Goal: Navigation & Orientation: Go to known website

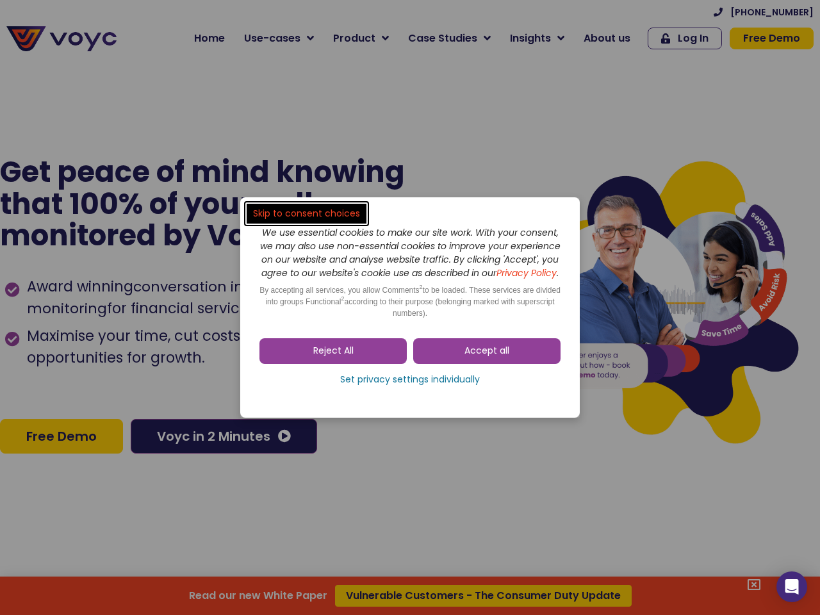
click at [487, 358] on span "Accept all" at bounding box center [487, 351] width 45 height 13
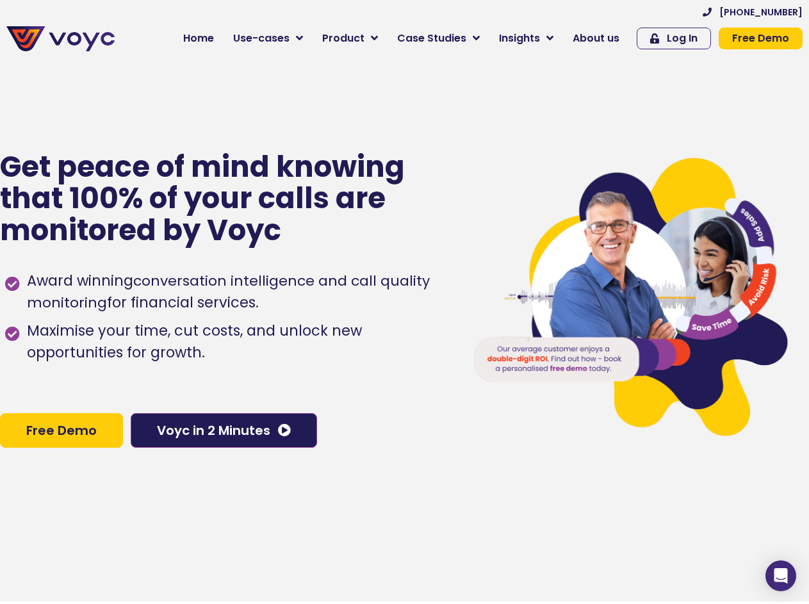
click at [410, 386] on div "Award winning conversation intelligence and call quality monitoring for financi…" at bounding box center [226, 329] width 443 height 131
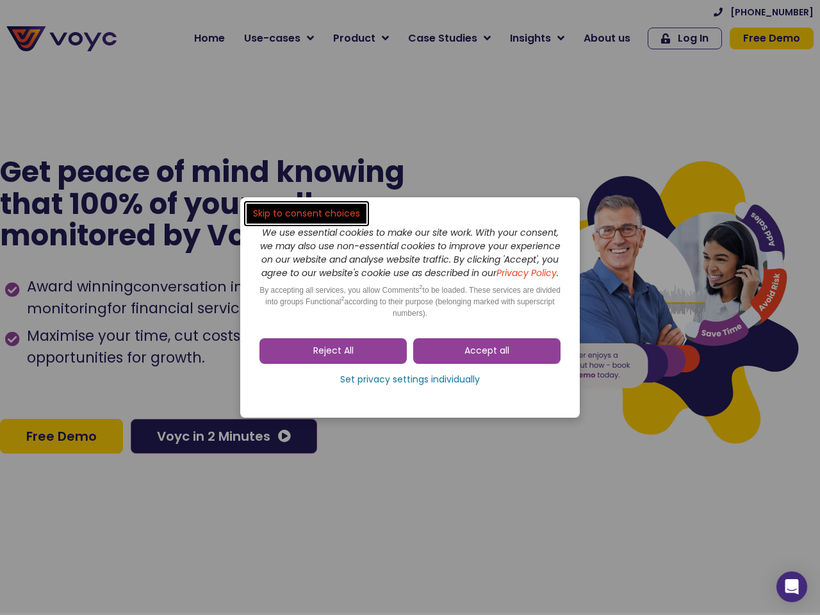
click at [487, 358] on span "Accept all" at bounding box center [487, 351] width 45 height 13
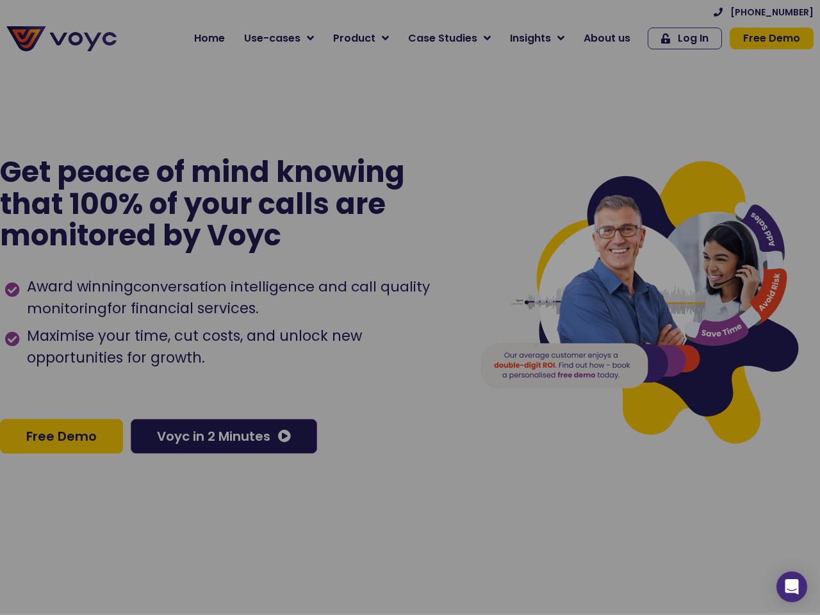
click at [333, 358] on div at bounding box center [410, 307] width 820 height 615
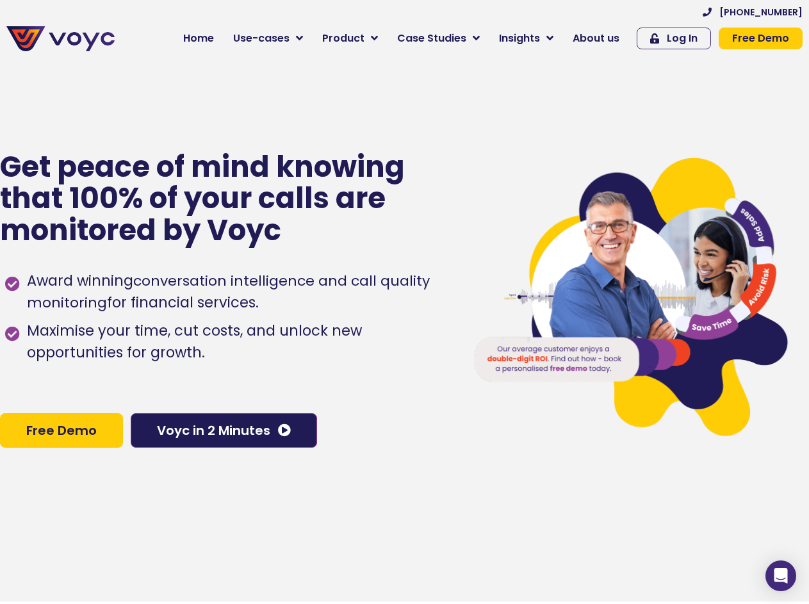
click at [410, 386] on div "Award winning conversation intelligence and call quality monitoring for financi…" at bounding box center [226, 329] width 443 height 131
